Goal: Book appointment/travel/reservation

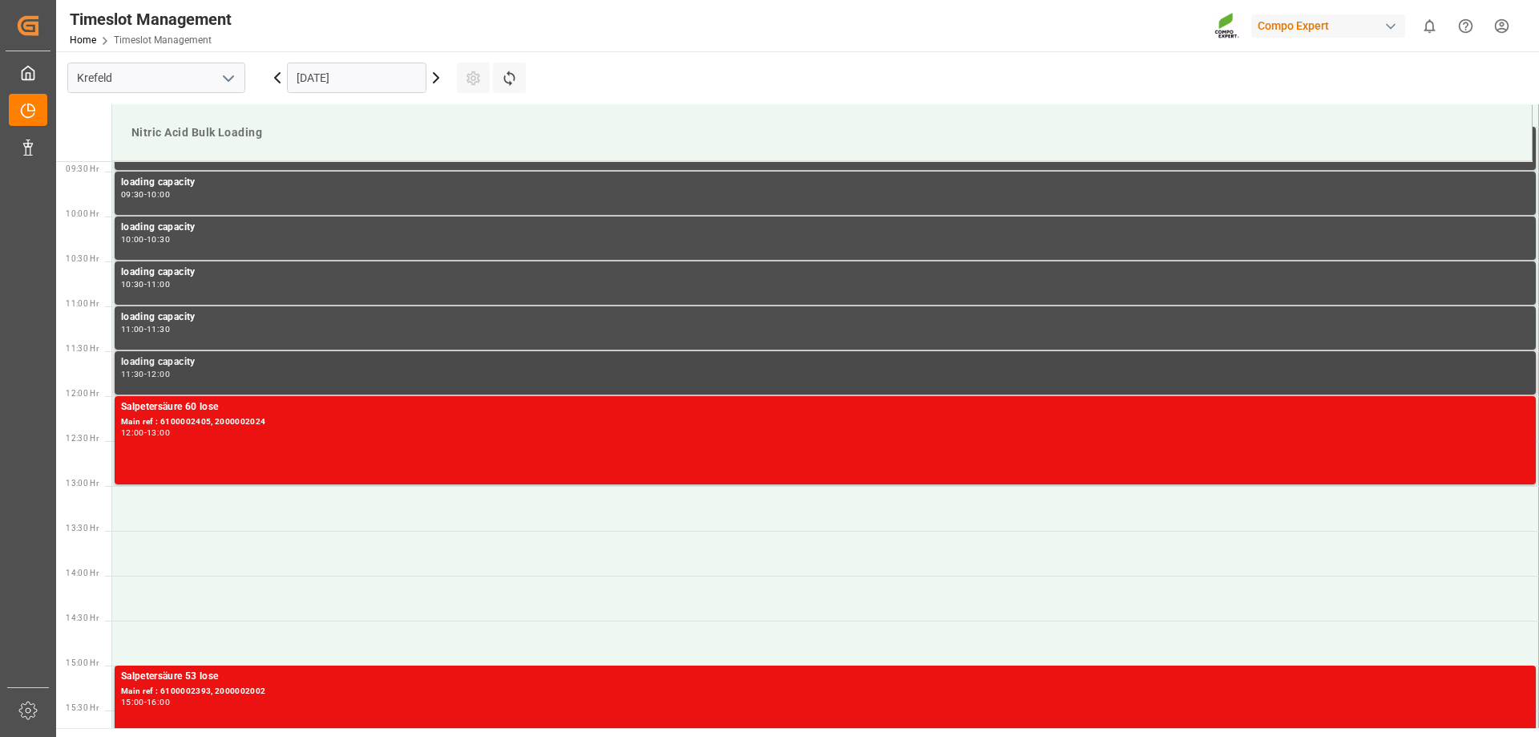
scroll to position [868, 0]
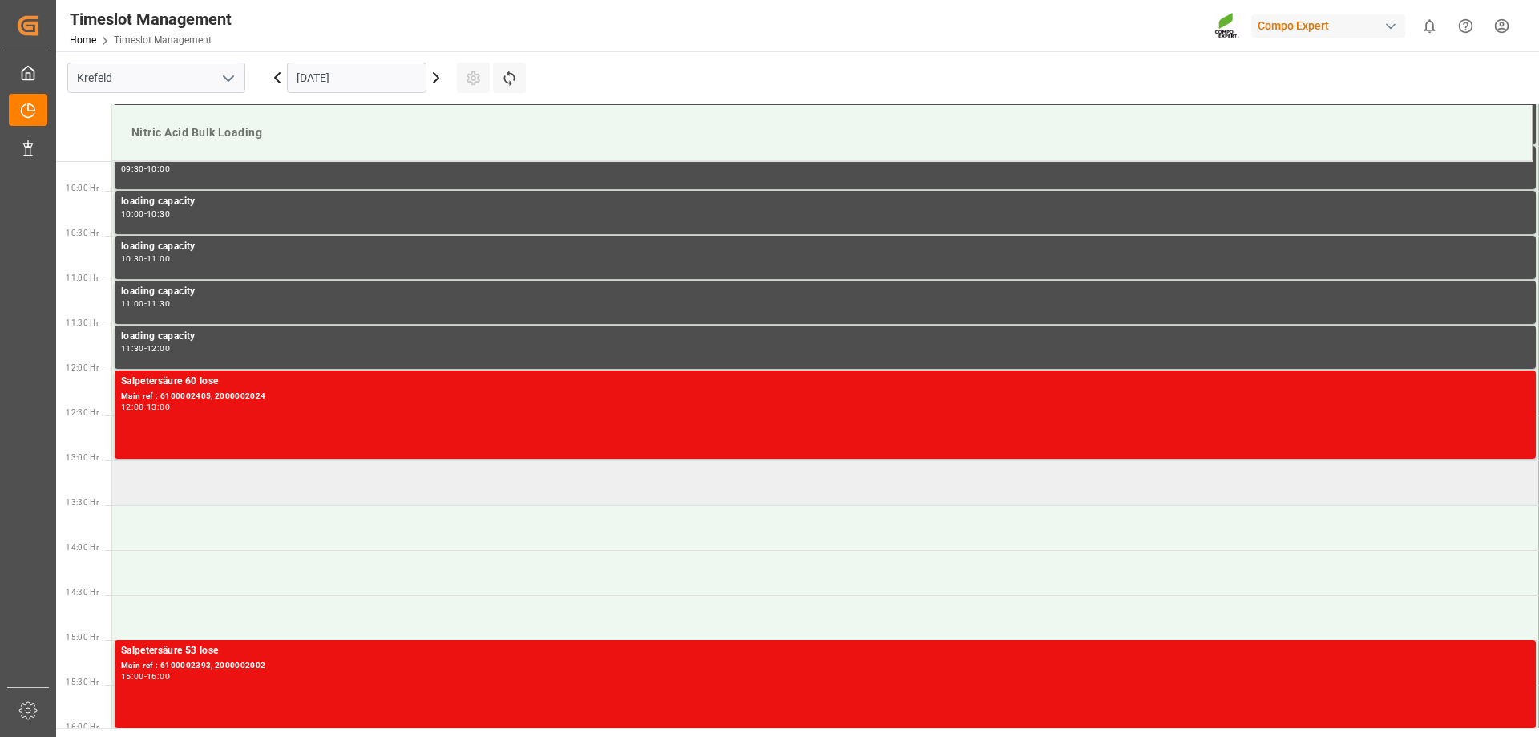
click at [198, 478] on td at bounding box center [825, 482] width 1427 height 45
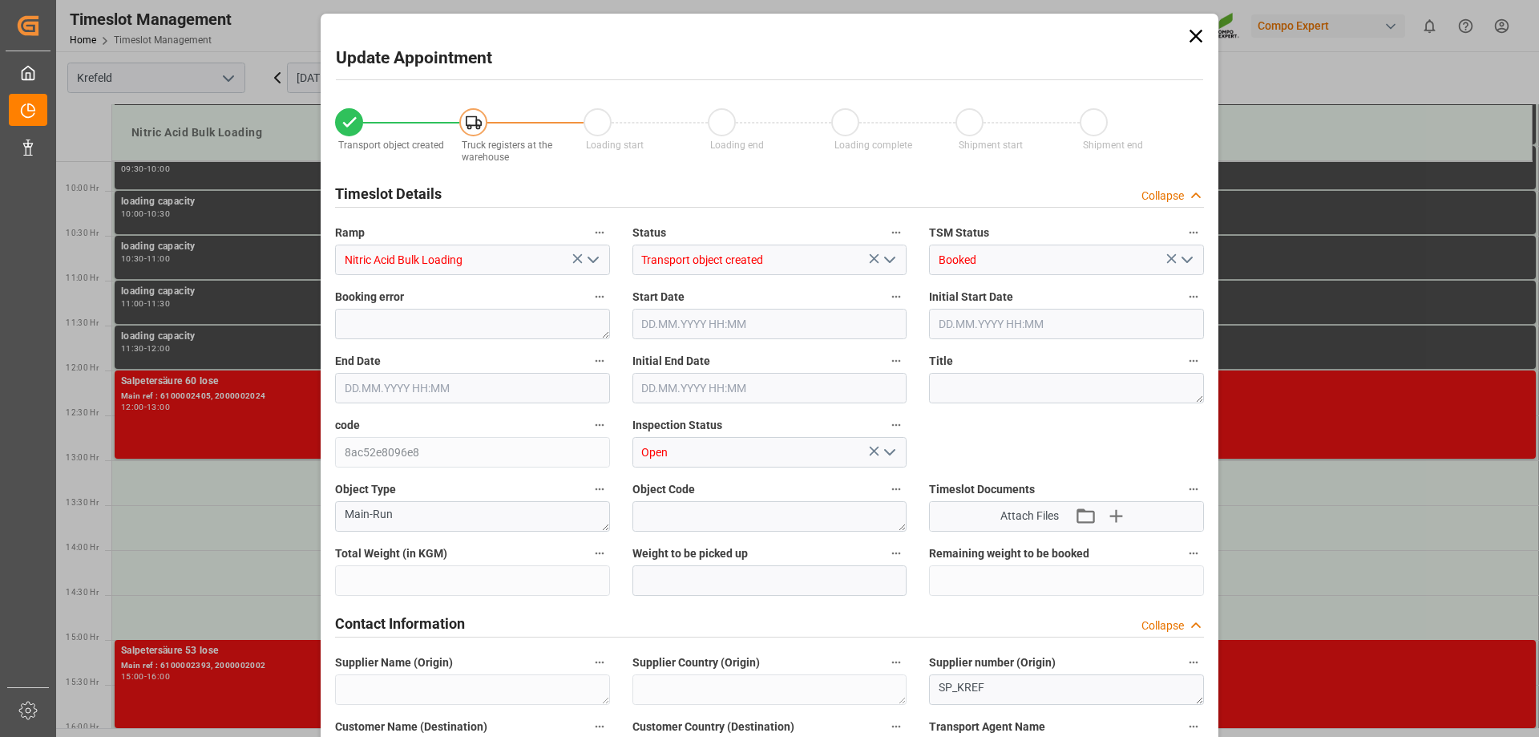
type input "25000"
type input "0"
type input "[DATE] 13:00"
type input "[DATE] 13:30"
type input "[DATE] 15:17"
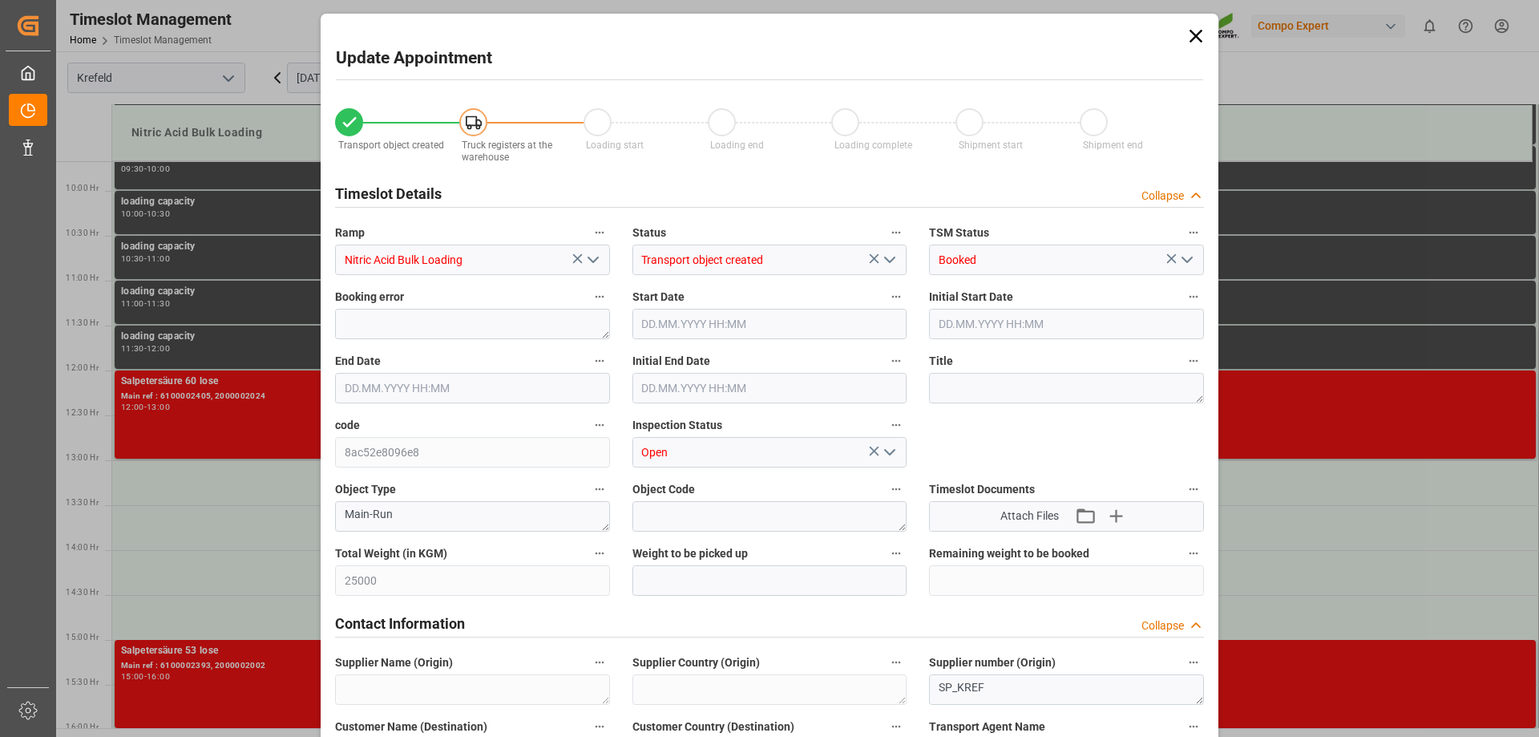
type input "[DATE] 07:03"
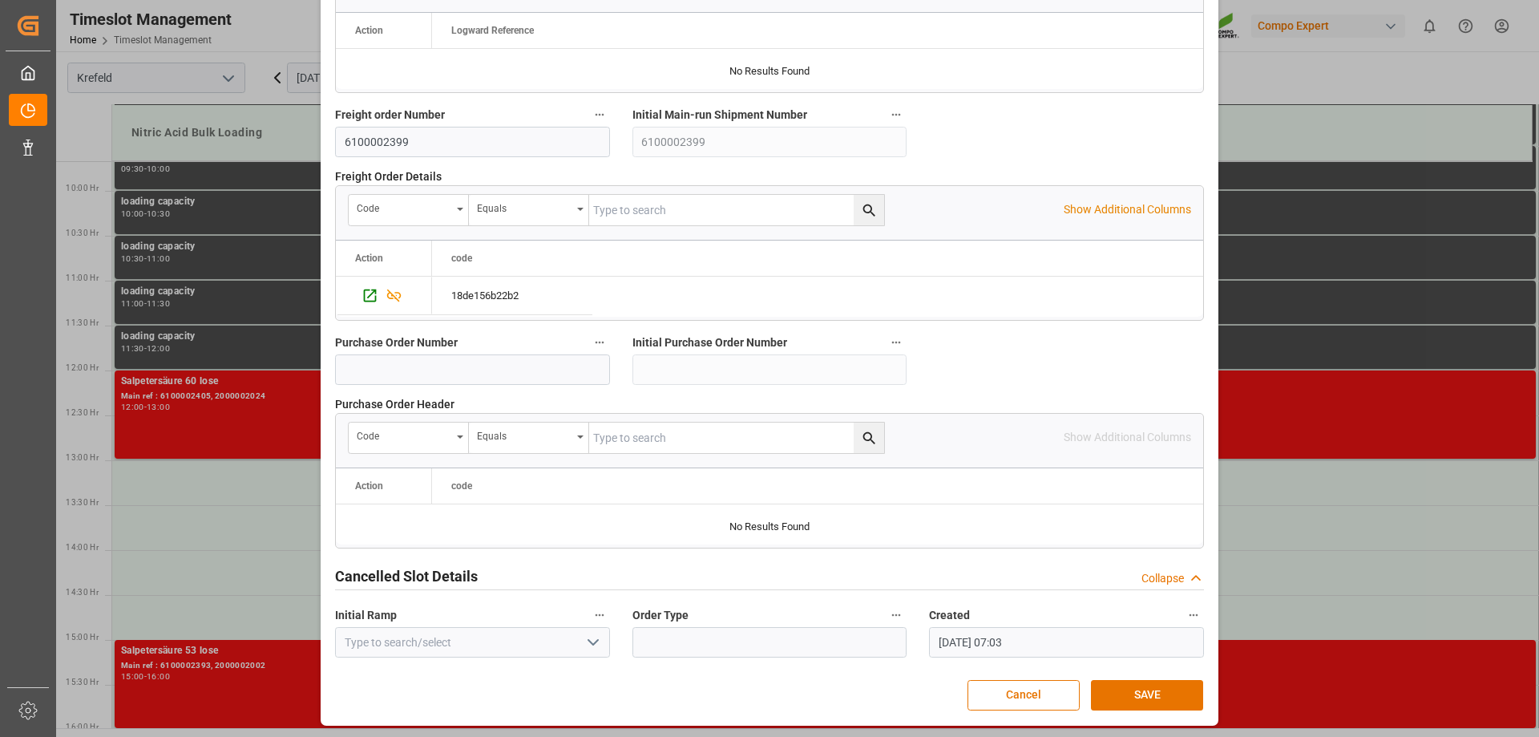
scroll to position [1484, 0]
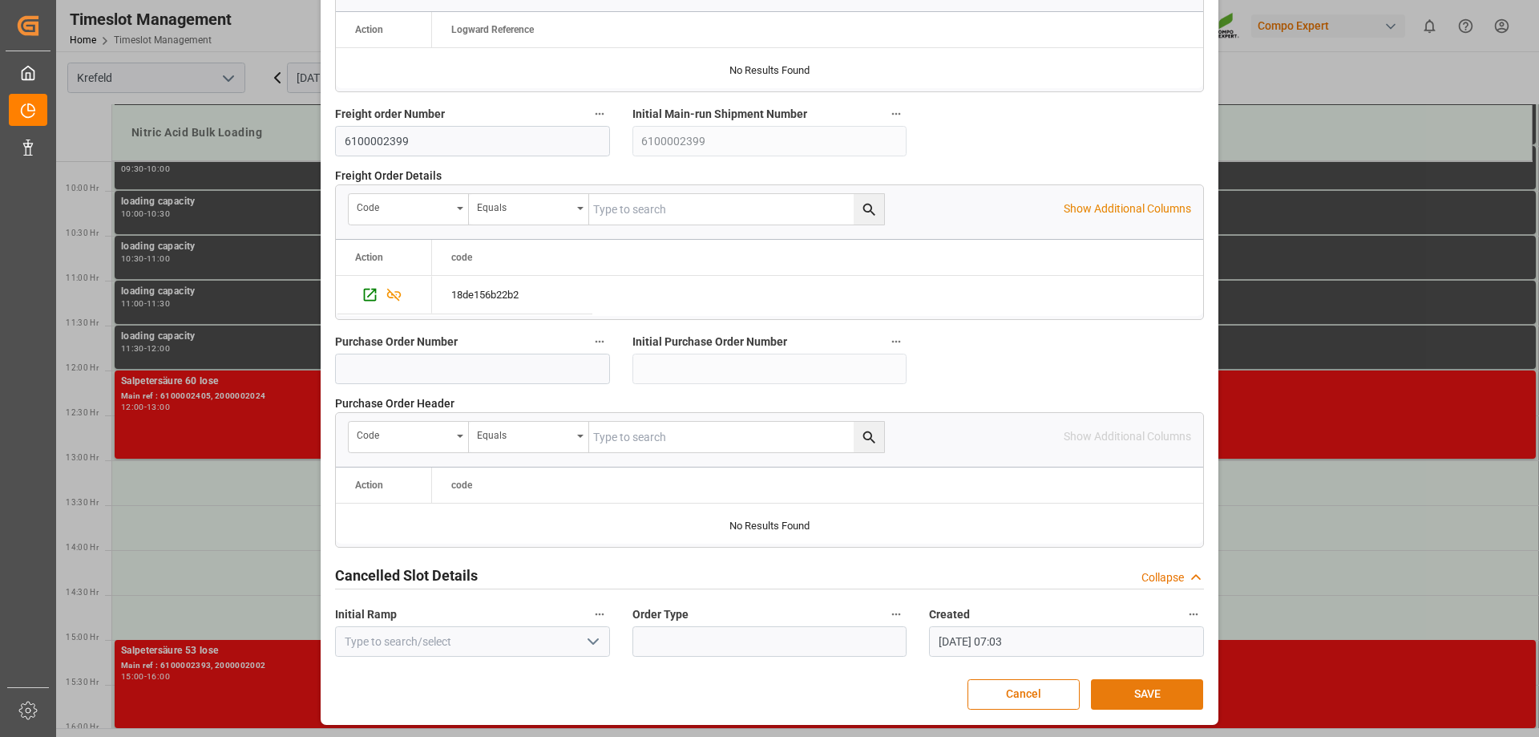
click at [1148, 693] on button "SAVE" at bounding box center [1147, 694] width 112 height 30
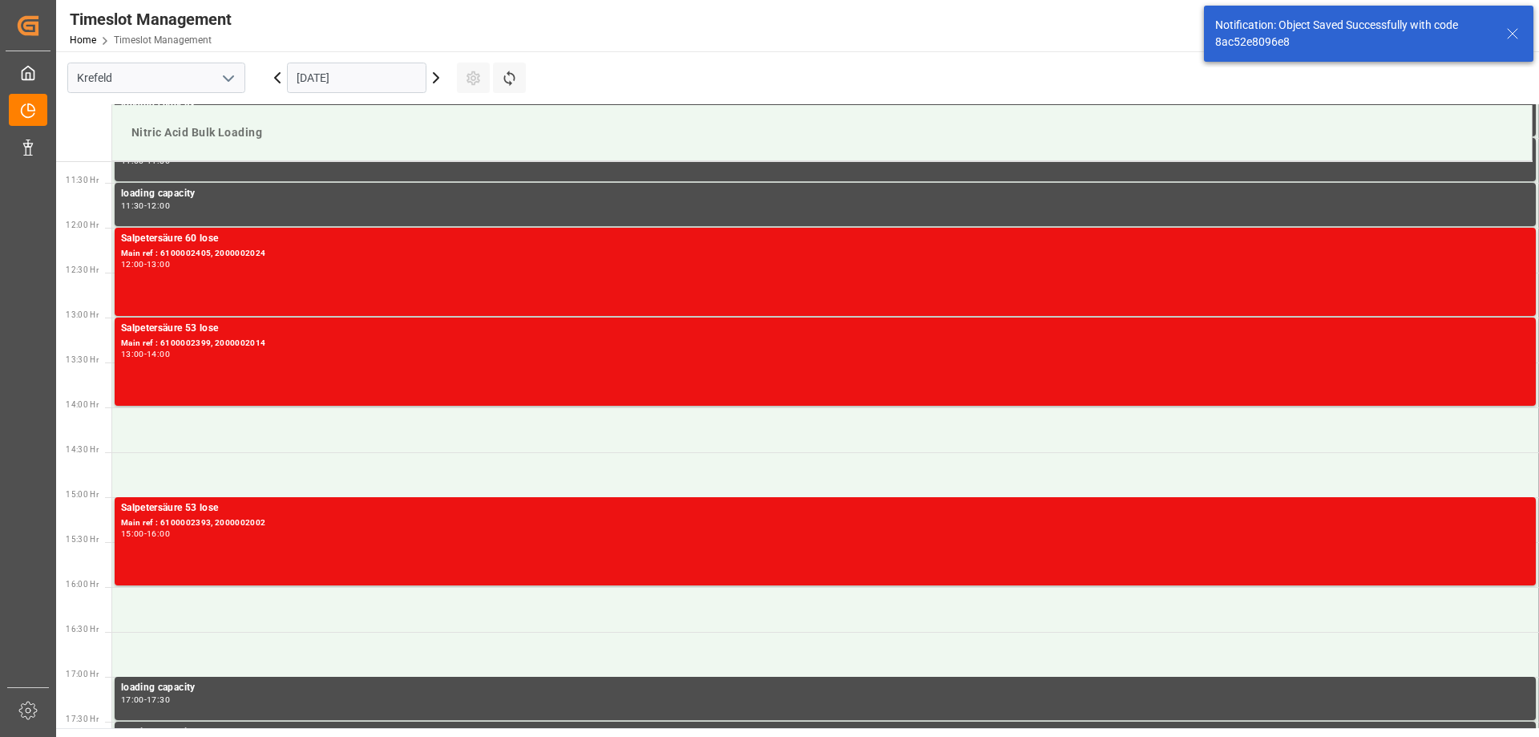
scroll to position [1067, 0]
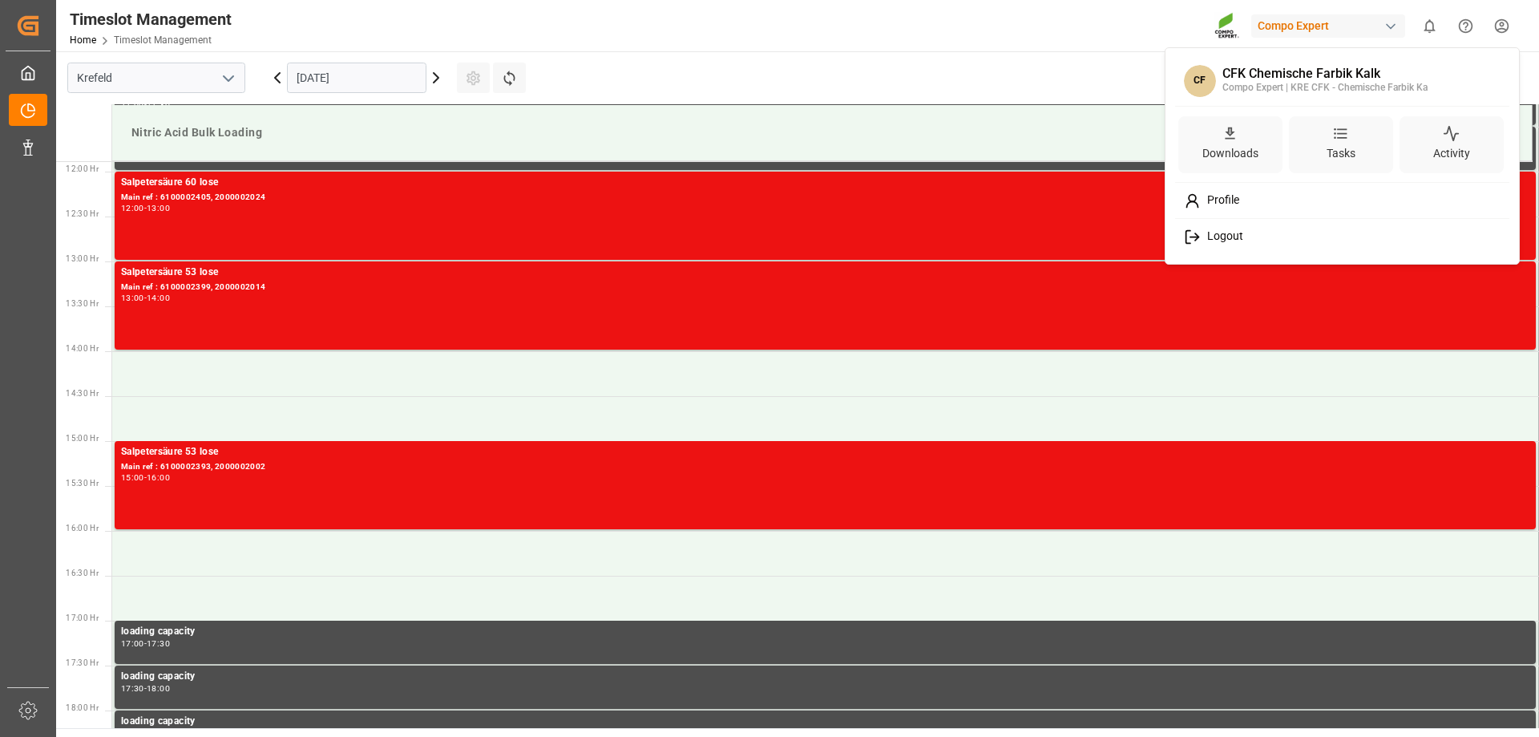
click at [1501, 33] on html "Created by potrace 1.15, written by [PERSON_NAME] [DATE]-[DATE] Created by potr…" at bounding box center [769, 368] width 1539 height 737
click at [1226, 240] on span "Logout" at bounding box center [1222, 236] width 42 height 14
